Goal: Use online tool/utility: Utilize a website feature to perform a specific function

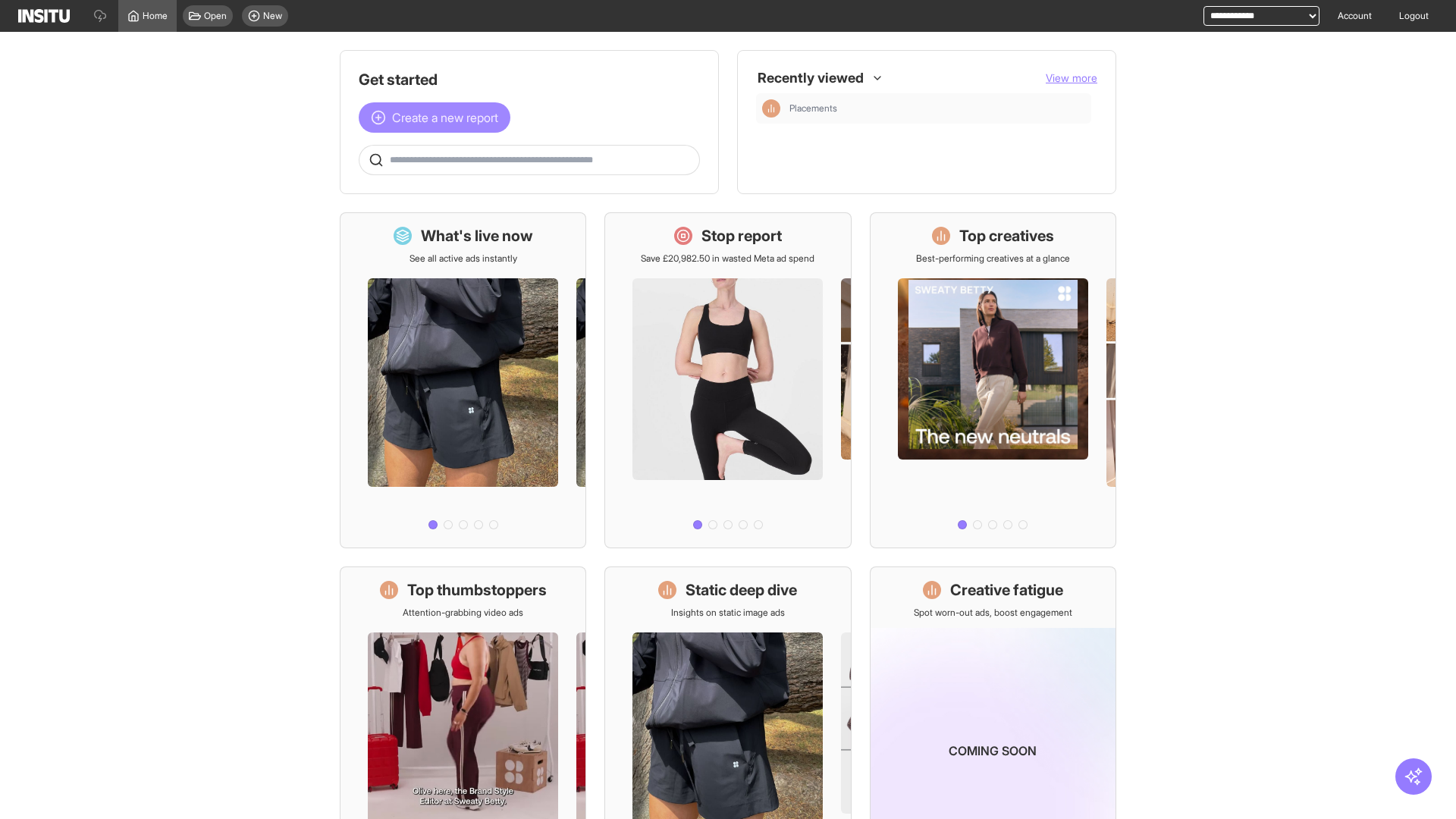
click at [438, 109] on span "Create a new report" at bounding box center [445, 118] width 106 height 18
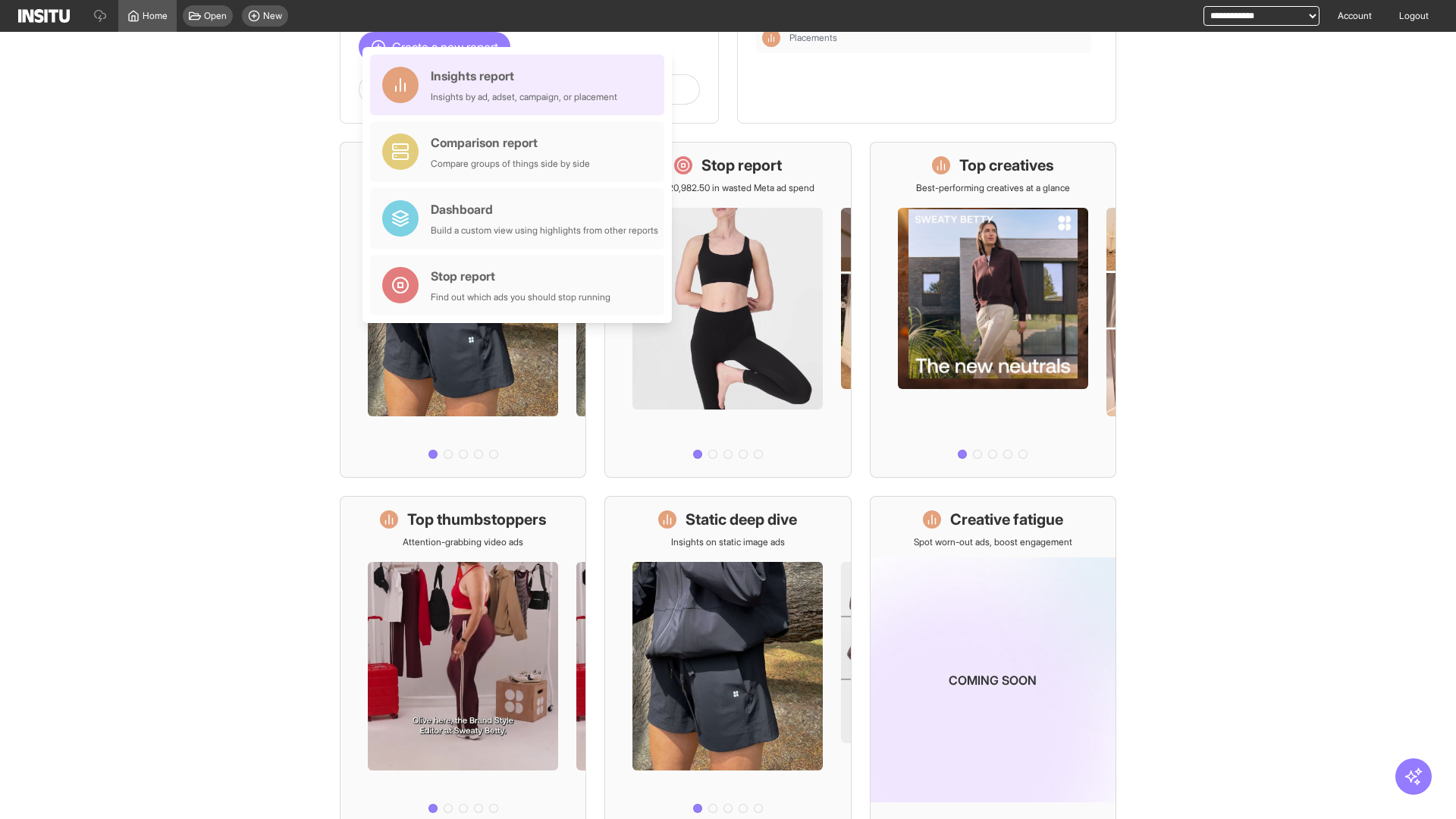
click at [521, 85] on div "Insights report Insights by ad, adset, campaign, or placement" at bounding box center [524, 85] width 186 height 36
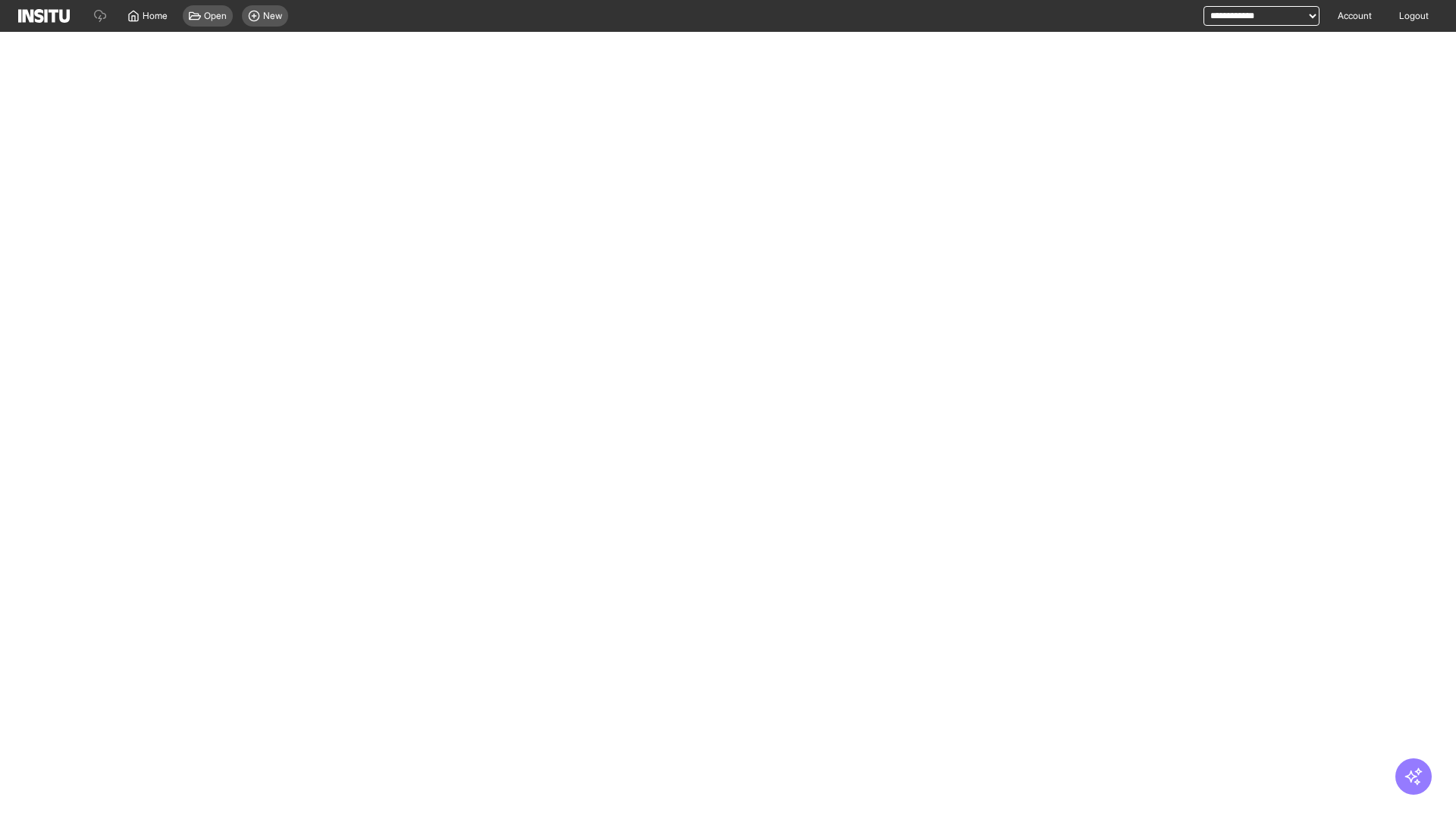
select select "**"
